Goal: Task Accomplishment & Management: Complete application form

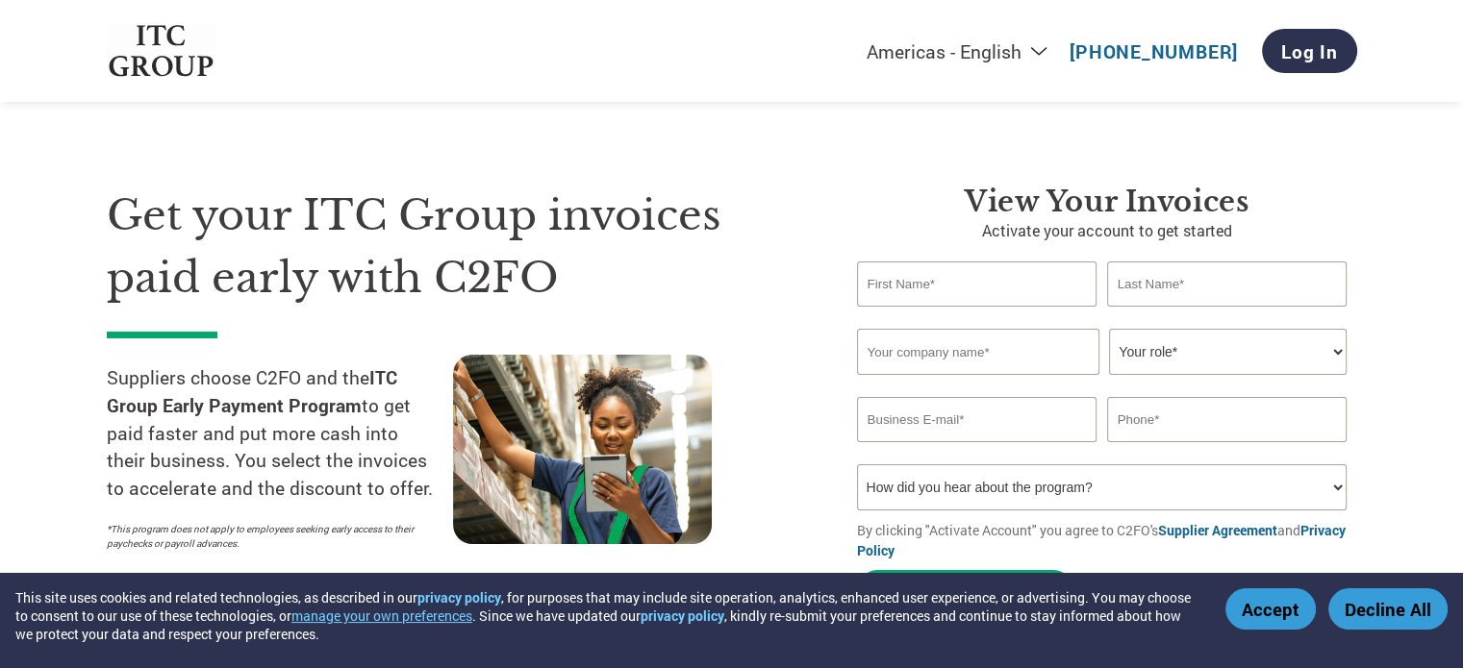
click at [923, 285] on input "text" at bounding box center [977, 284] width 240 height 45
type input "Rahul"
type input "Maheshwar"
type input "[PERSON_NAME][EMAIL_ADDRESS][DOMAIN_NAME]"
type input "09999349191"
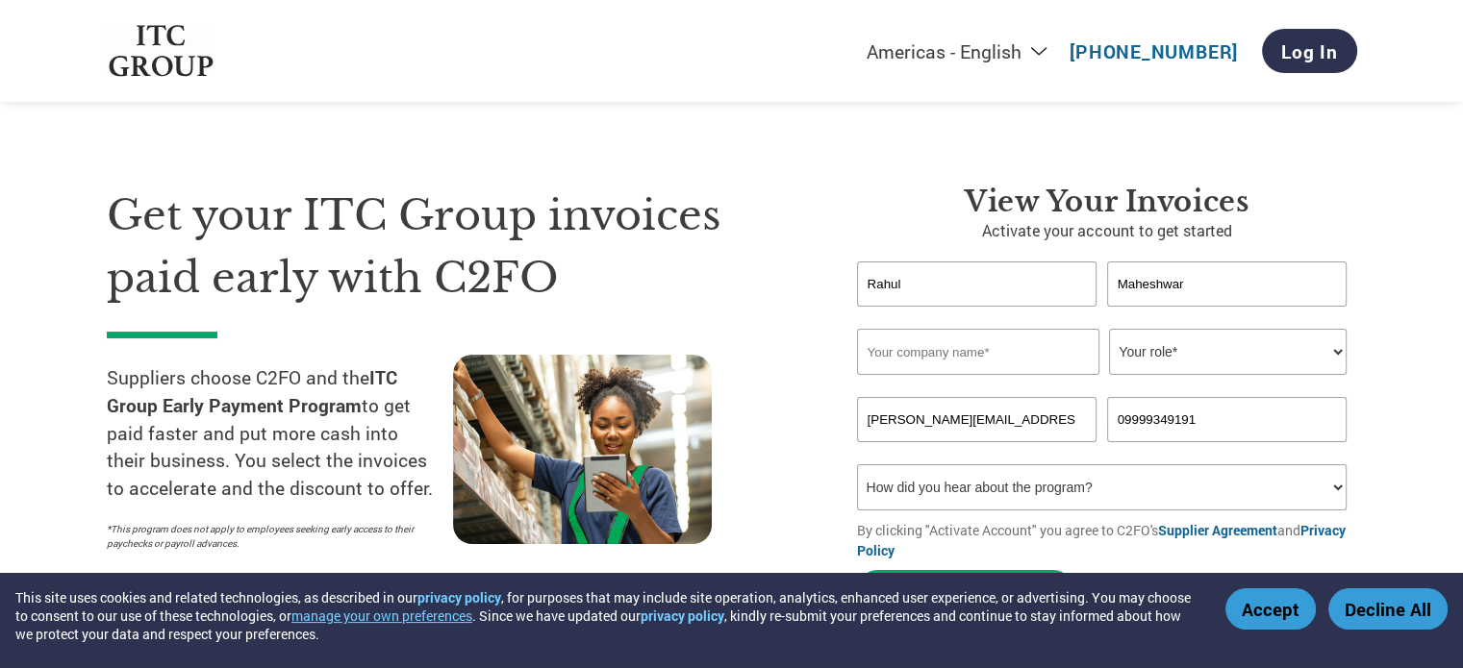
click at [985, 354] on input "text" at bounding box center [978, 352] width 242 height 46
type input "I Solve Productions"
click at [793, 326] on div "Get your ITC Group invoices paid early with C2FO Suppliers choose C2FO and the …" at bounding box center [467, 402] width 721 height 435
click at [1200, 355] on select "Your role* CFO Controller Credit Manager Finance Director Treasurer CEO Preside…" at bounding box center [1228, 352] width 238 height 46
click at [1109, 329] on select "Your role* CFO Controller Credit Manager Finance Director Treasurer CEO Preside…" at bounding box center [1228, 352] width 238 height 46
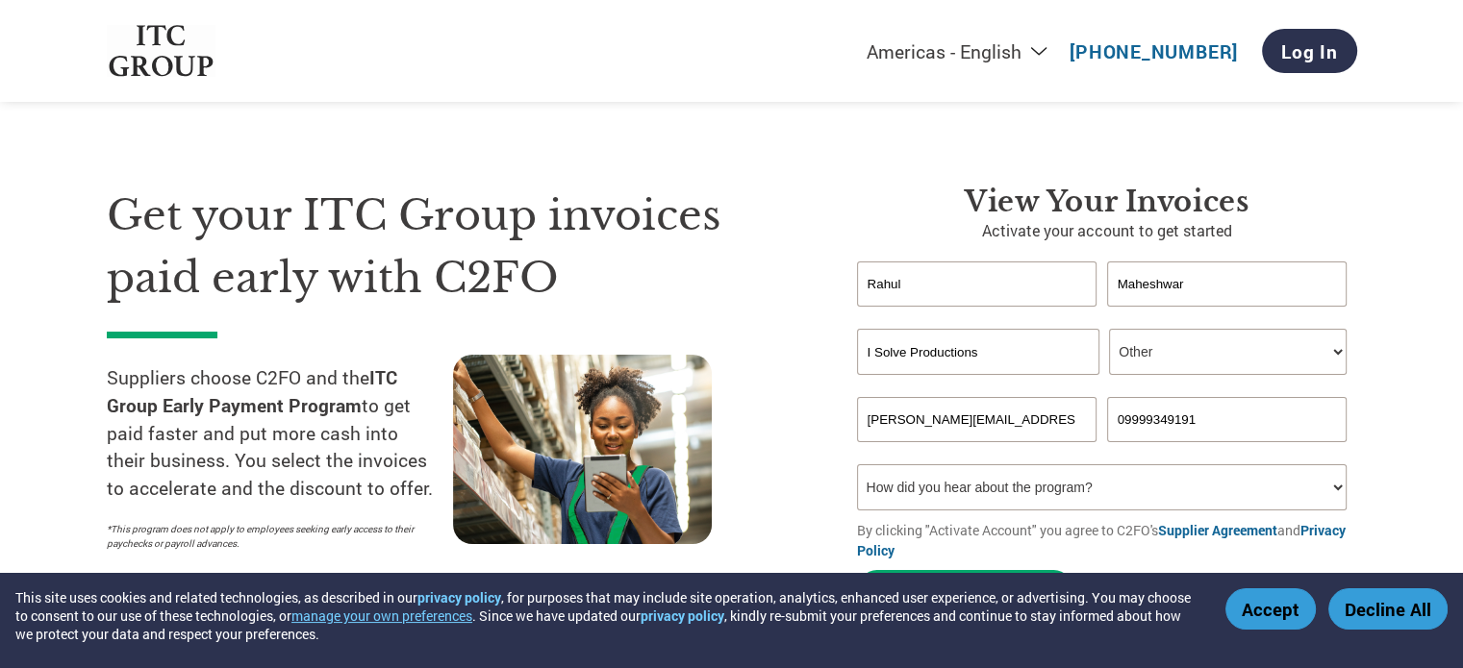
click at [1152, 354] on select "Your role* CFO Controller Credit Manager Finance Director Treasurer CEO Preside…" at bounding box center [1228, 352] width 238 height 46
click at [1155, 349] on select "Your role* CFO Controller Credit Manager Finance Director Treasurer CEO Preside…" at bounding box center [1228, 352] width 238 height 46
click at [1205, 282] on input "Maheshwar" at bounding box center [1227, 284] width 240 height 45
click at [1154, 345] on select "Your role* CFO Controller Credit Manager Finance Director Treasurer CEO Preside…" at bounding box center [1228, 352] width 238 height 46
select select "CEO"
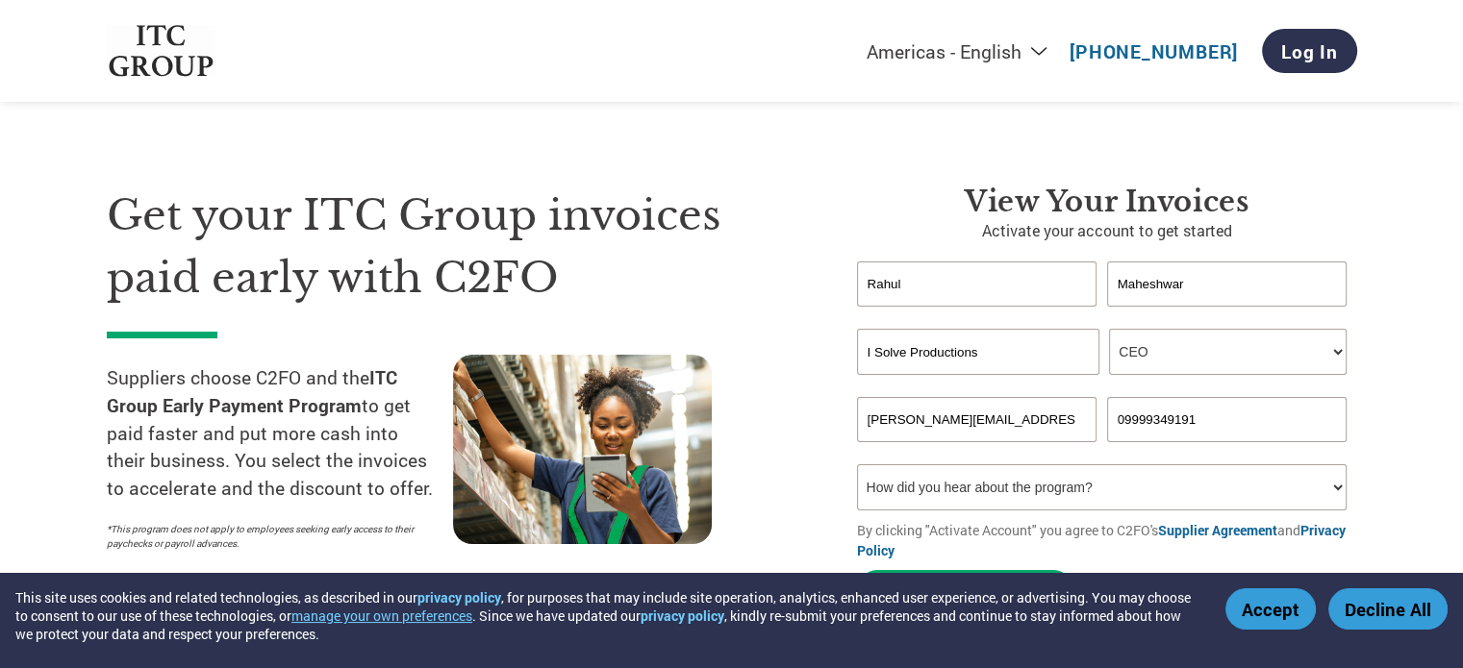
click at [1109, 329] on select "Your role* CFO Controller Credit Manager Finance Director Treasurer CEO Preside…" at bounding box center [1228, 352] width 238 height 46
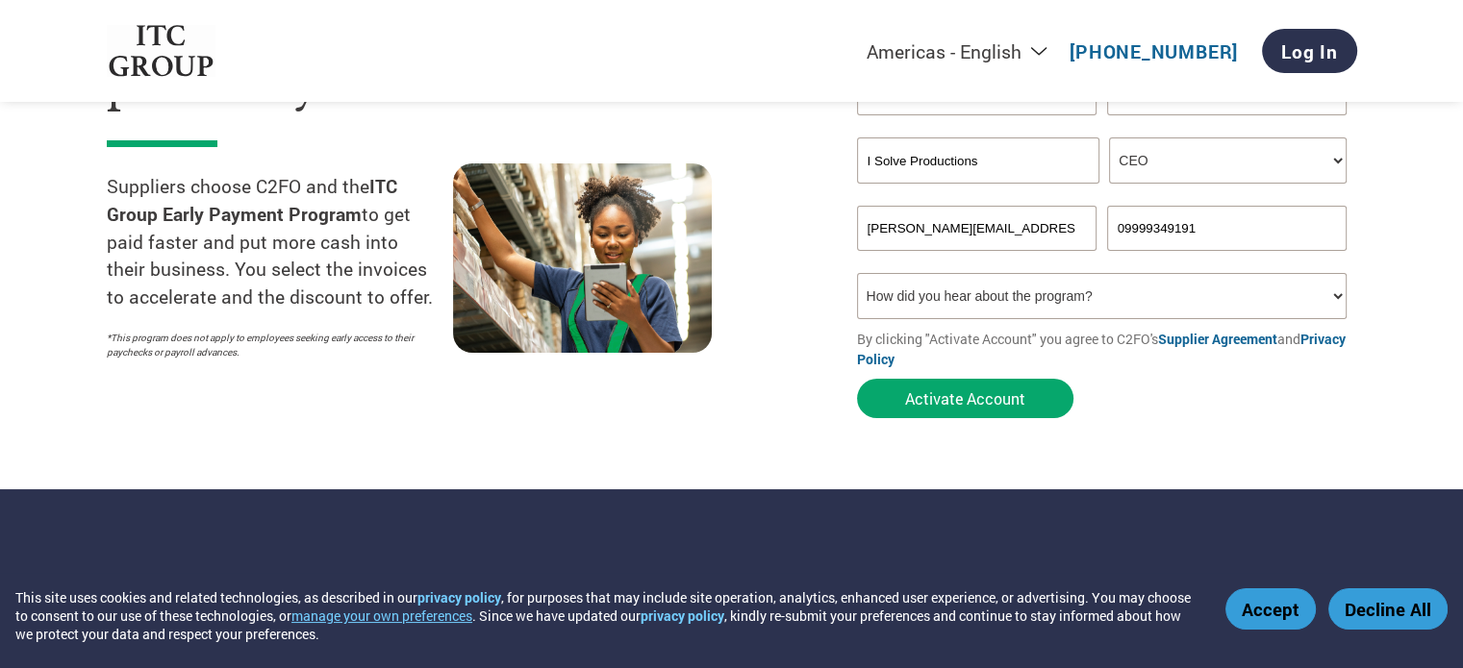
scroll to position [192, 0]
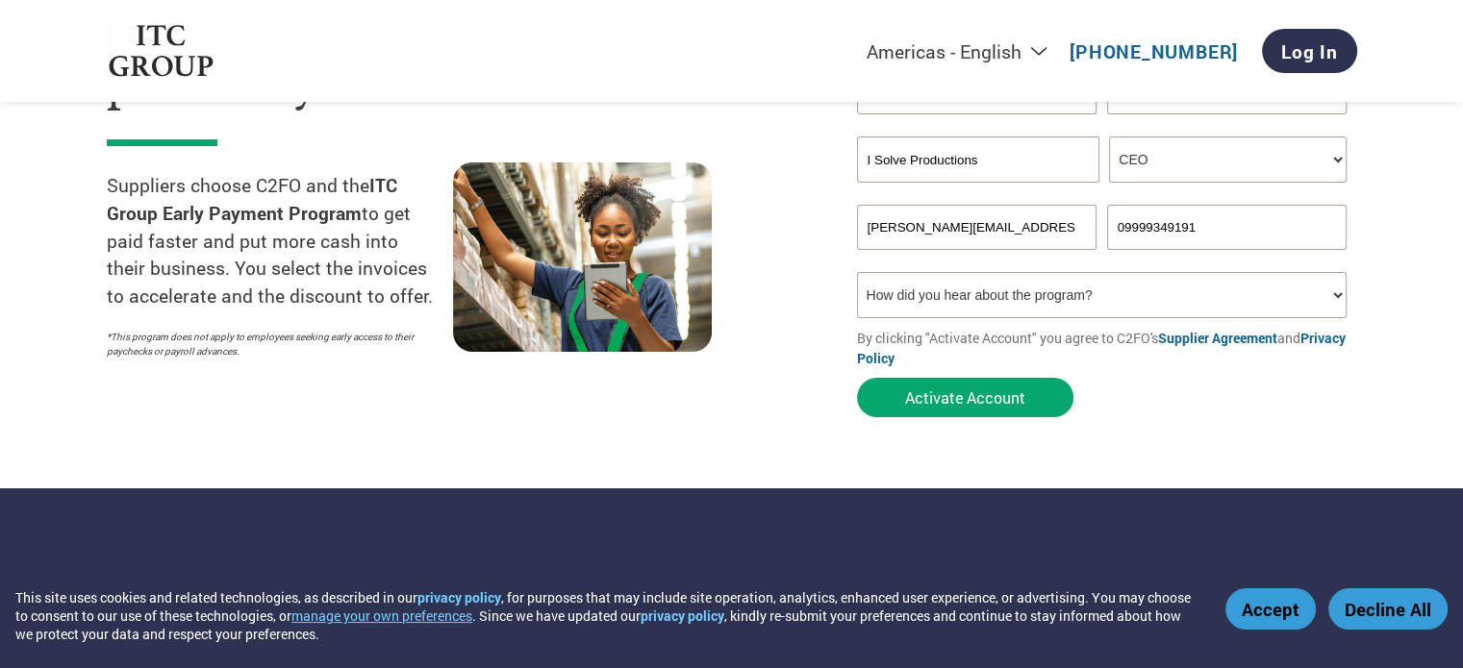
click at [1310, 299] on select "How did you hear about the program? Received a letter Email Social Media Online…" at bounding box center [1102, 295] width 490 height 46
select select "Email"
click at [857, 272] on select "How did you hear about the program? Received a letter Email Social Media Online…" at bounding box center [1102, 295] width 490 height 46
click at [970, 298] on select "How did you hear about the program? Received a letter Email Social Media Online…" at bounding box center [1102, 295] width 490 height 46
click at [857, 272] on select "How did you hear about the program? Received a letter Email Social Media Online…" at bounding box center [1102, 295] width 490 height 46
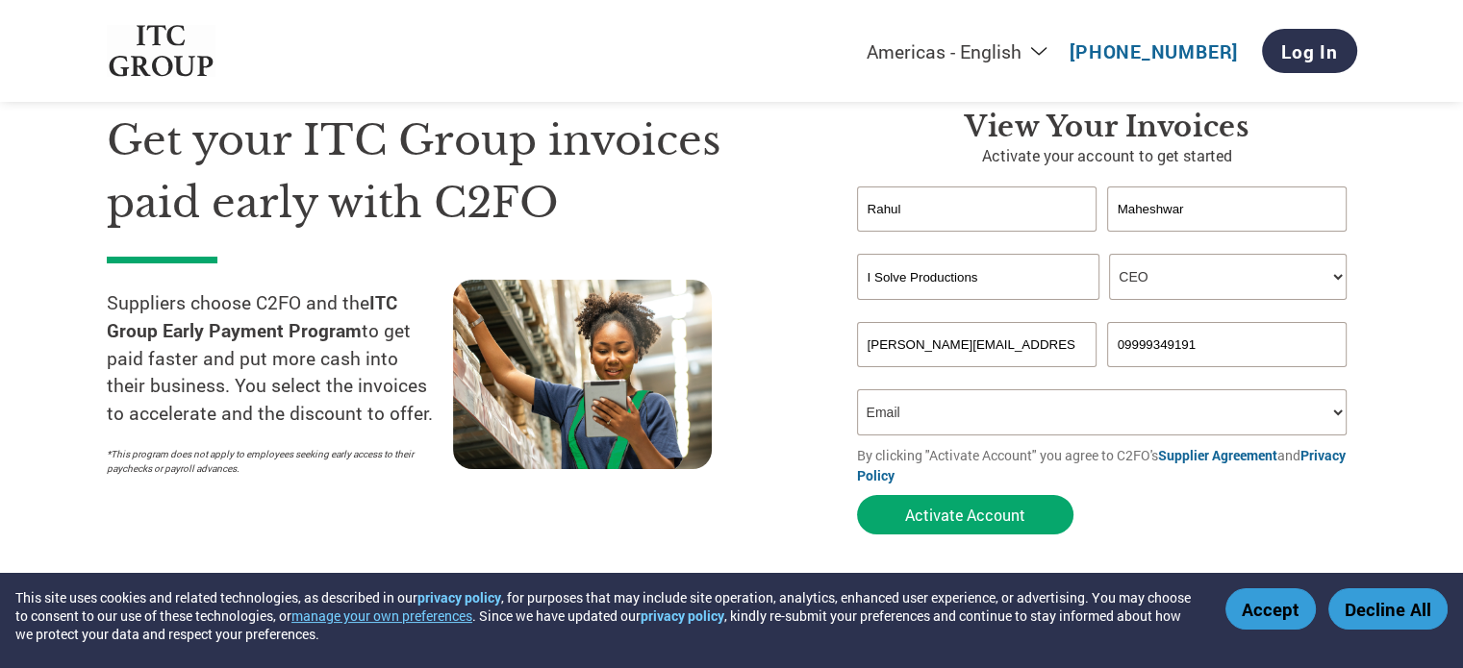
scroll to position [96, 0]
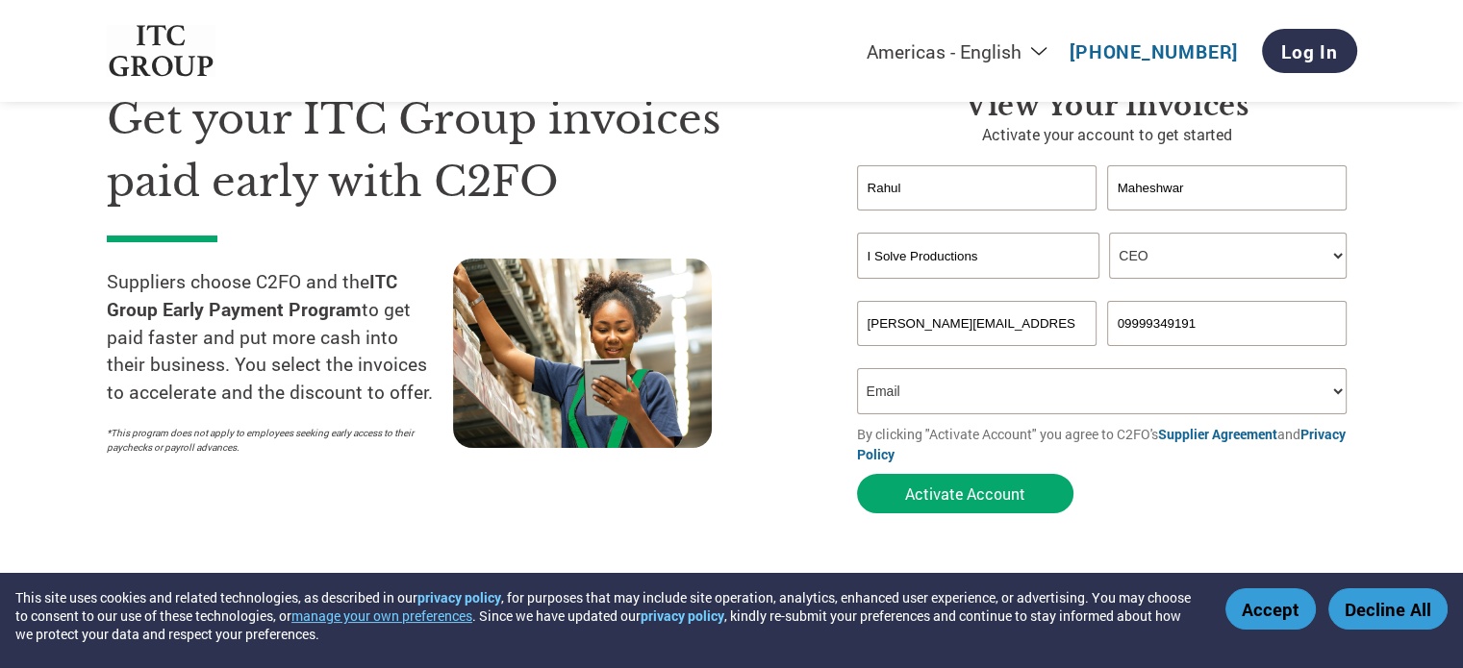
click at [1255, 613] on button "Accept" at bounding box center [1270, 608] width 90 height 41
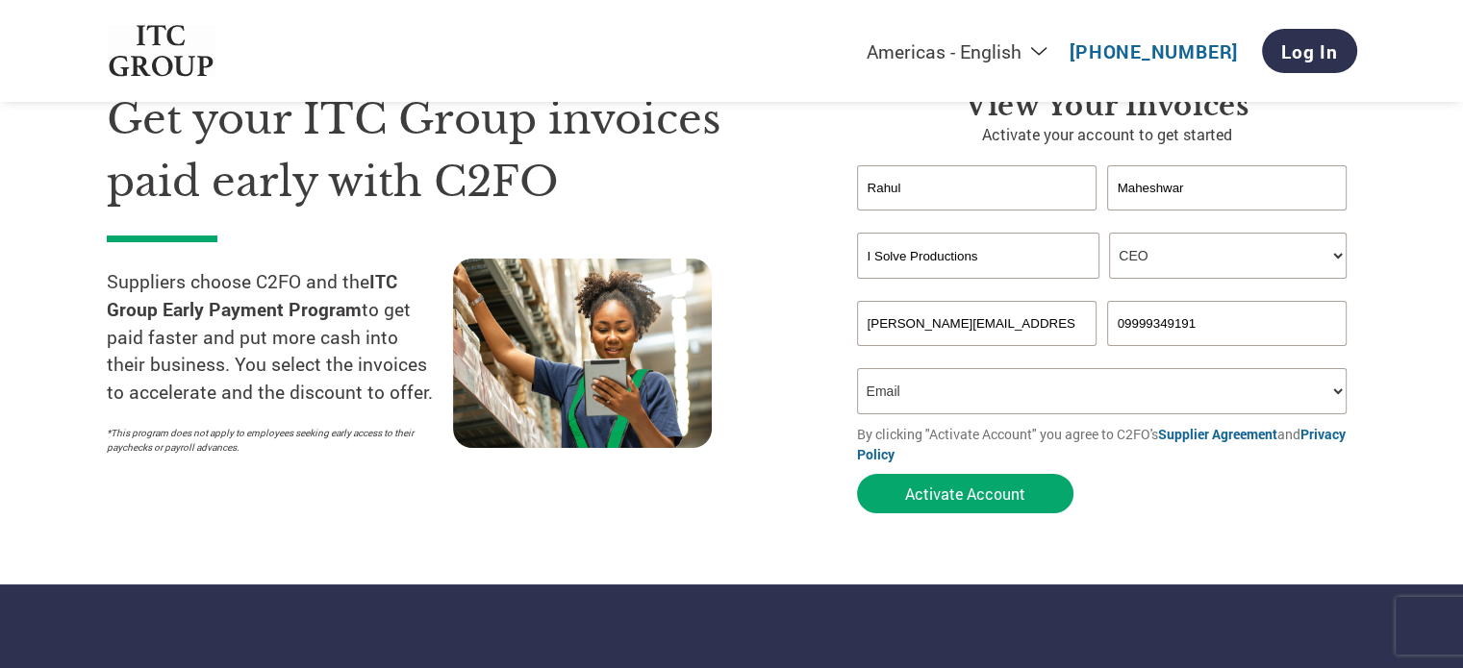
scroll to position [0, 0]
